Goal: Transaction & Acquisition: Purchase product/service

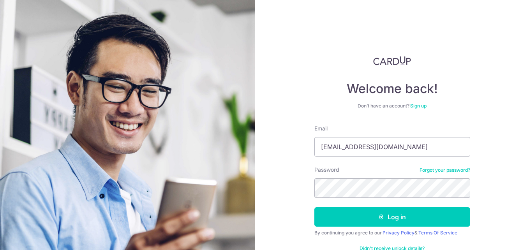
type input "[EMAIL_ADDRESS][DOMAIN_NAME]"
click at [315, 207] on button "Log in" at bounding box center [393, 216] width 156 height 19
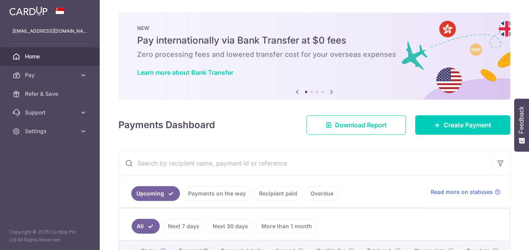
click at [65, 141] on aside "sherrielimsr@gmail.com Home Pay Payments Recipients Cards Refer & Save Support …" at bounding box center [50, 125] width 100 height 250
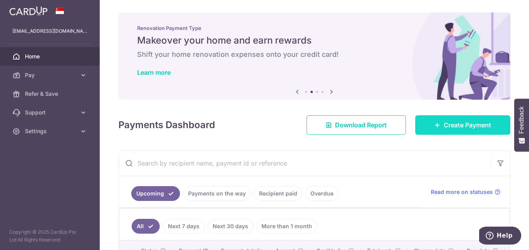
click at [439, 127] on link "Create Payment" at bounding box center [463, 124] width 95 height 19
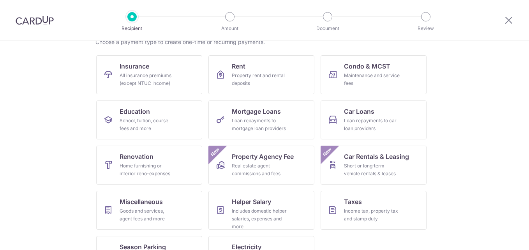
scroll to position [67, 0]
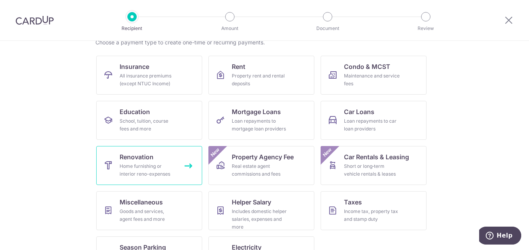
click at [164, 161] on link "Renovation Home furnishing or interior reno-expenses" at bounding box center [149, 165] width 106 height 39
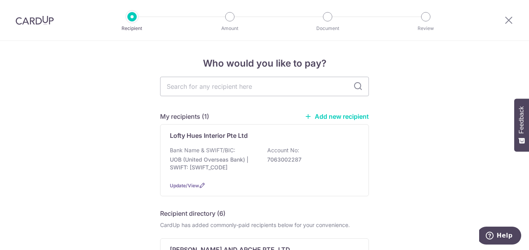
scroll to position [10, 0]
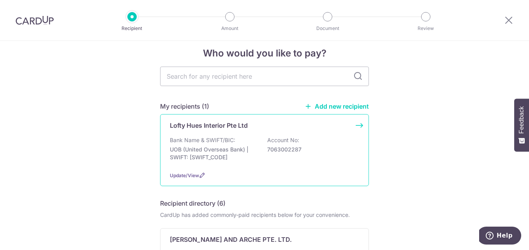
click at [249, 152] on p "UOB (United Overseas Bank) | SWIFT: UOVBSGSGXXX" at bounding box center [213, 154] width 87 height 16
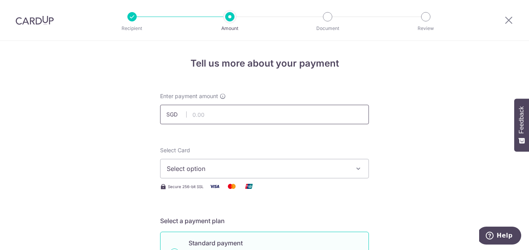
click at [239, 113] on input "text" at bounding box center [264, 114] width 209 height 19
type input "9,160.00"
click at [242, 167] on span "Select option" at bounding box center [258, 168] width 182 height 9
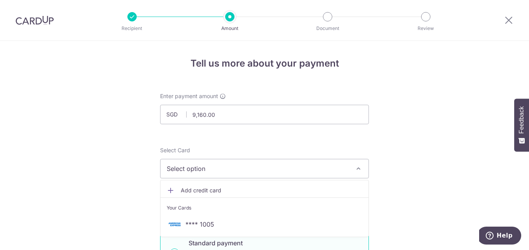
click at [242, 167] on span "Select option" at bounding box center [258, 168] width 182 height 9
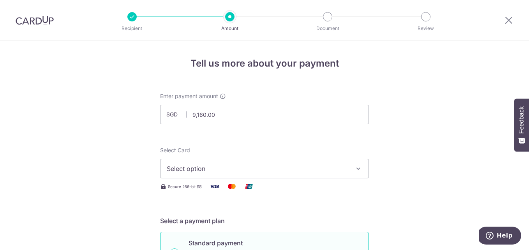
click at [242, 172] on span "Select option" at bounding box center [258, 168] width 182 height 9
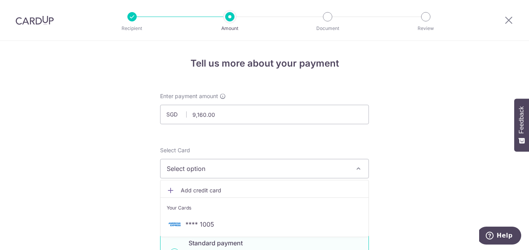
click at [242, 172] on span "Select option" at bounding box center [258, 168] width 182 height 9
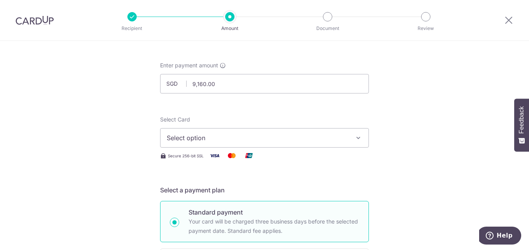
scroll to position [32, 0]
click at [245, 138] on span "Select option" at bounding box center [258, 137] width 182 height 9
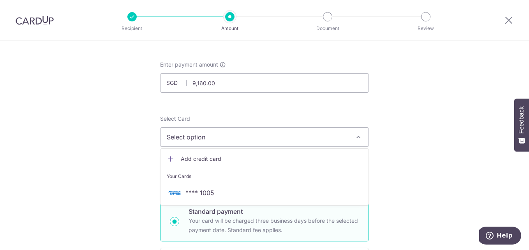
click at [244, 165] on link "Add credit card" at bounding box center [265, 159] width 208 height 14
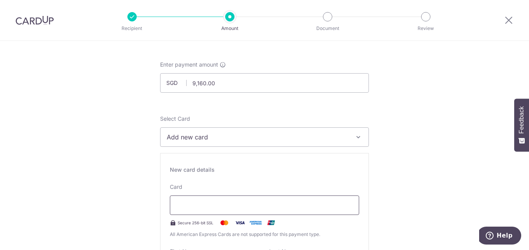
type input "Create Schedule"
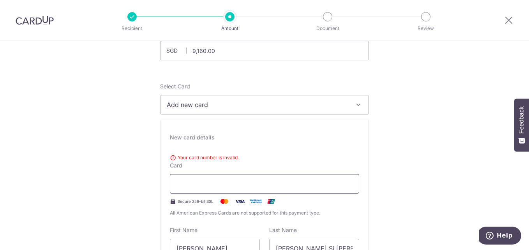
scroll to position [66, 0]
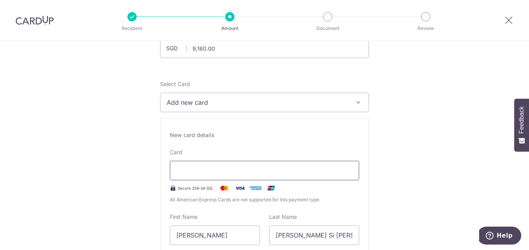
click at [273, 179] on div at bounding box center [264, 170] width 189 height 19
click at [283, 195] on div "Your card number is invalid. Card Secure 256-bit SSL All American Express Cards…" at bounding box center [264, 176] width 189 height 55
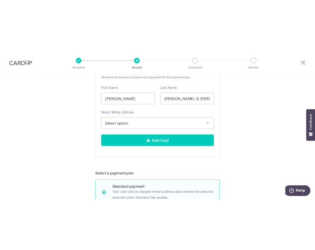
scroll to position [222, 0]
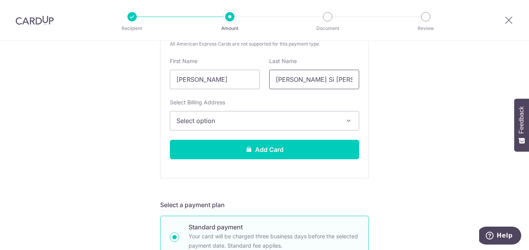
drag, startPoint x: 315, startPoint y: 81, endPoint x: 287, endPoint y: 75, distance: 29.4
click at [287, 75] on input "Lim Si Rui" at bounding box center [314, 79] width 90 height 19
type input "Lim"
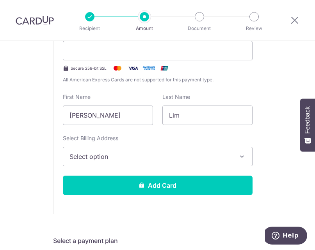
scroll to position [190, 0]
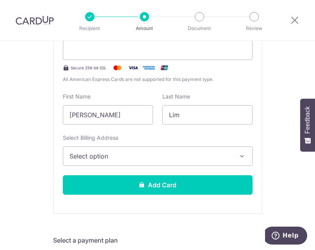
click at [222, 158] on span "Select option" at bounding box center [150, 156] width 162 height 9
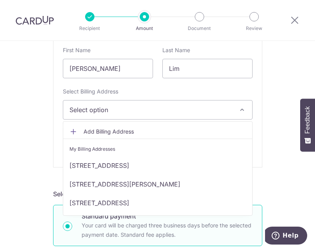
scroll to position [237, 0]
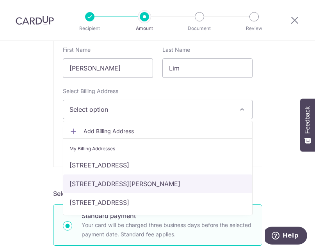
click at [200, 177] on link "222A Mount Vernon Road, #12-104, Singapore, Singapore, Singapore-361222" at bounding box center [157, 184] width 189 height 19
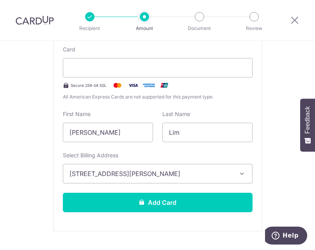
scroll to position [172, 0]
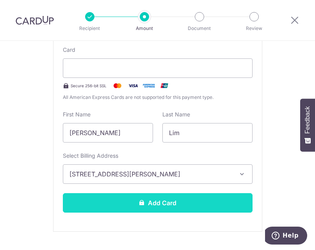
click at [217, 202] on button "Add Card" at bounding box center [157, 202] width 189 height 19
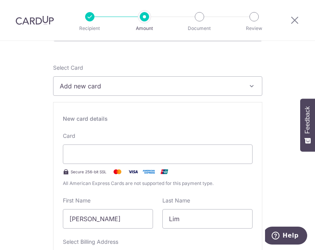
scroll to position [138, 0]
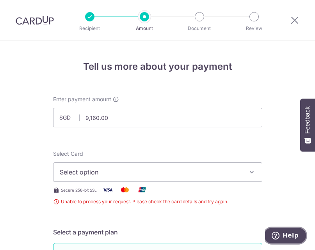
click at [281, 234] on span "Help" at bounding box center [276, 236] width 11 height 8
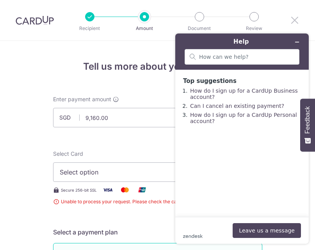
click at [294, 22] on icon at bounding box center [294, 20] width 9 height 10
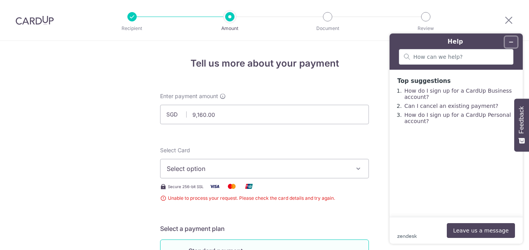
click at [314, 41] on button "Minimize widget" at bounding box center [511, 42] width 12 height 11
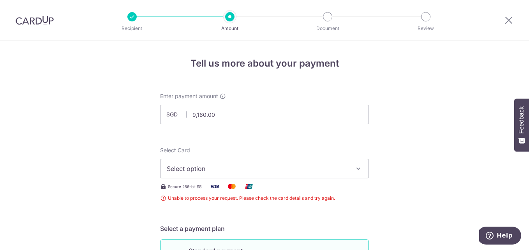
click at [246, 165] on span "Select option" at bounding box center [258, 168] width 182 height 9
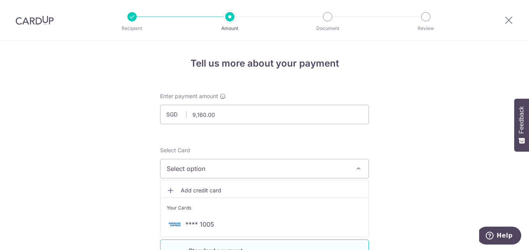
click at [256, 190] on span "Add credit card" at bounding box center [272, 191] width 182 height 8
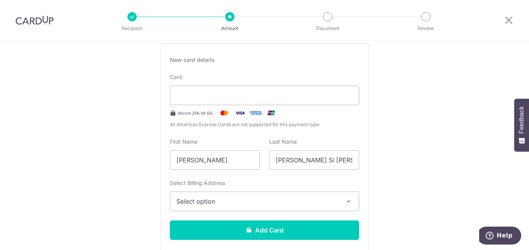
scroll to position [142, 0]
click at [314, 166] on input "Lim Si Rui" at bounding box center [314, 159] width 90 height 19
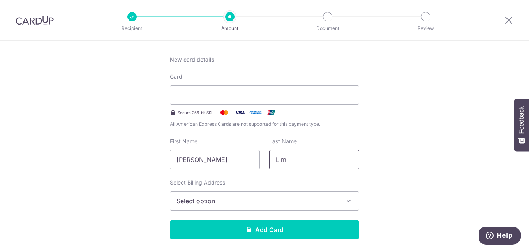
type input "Lim"
click at [232, 204] on span "Select option" at bounding box center [258, 200] width 162 height 9
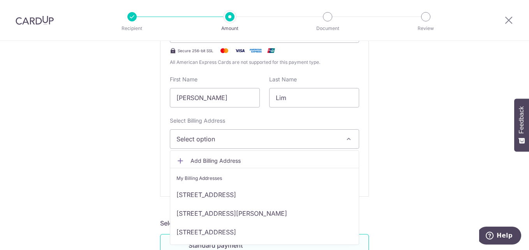
scroll to position [204, 0]
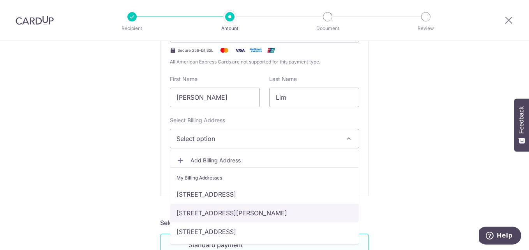
click at [255, 209] on link "222A Mount Vernon Road, #12-104, Singapore, Singapore, Singapore-361222" at bounding box center [264, 213] width 189 height 19
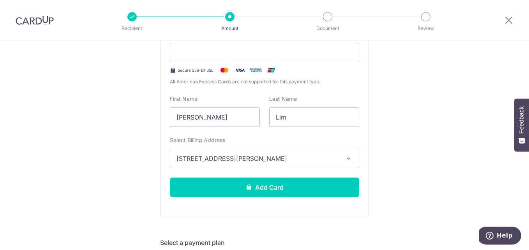
scroll to position [191, 0]
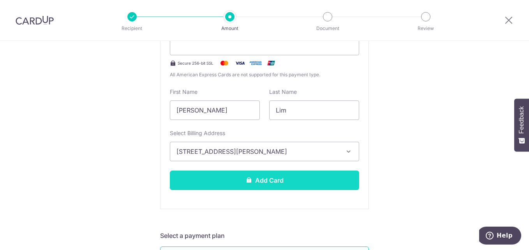
click at [279, 189] on button "Add Card" at bounding box center [264, 180] width 189 height 19
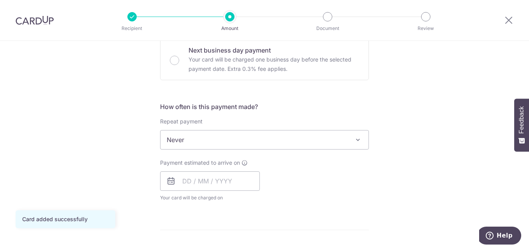
scroll to position [278, 0]
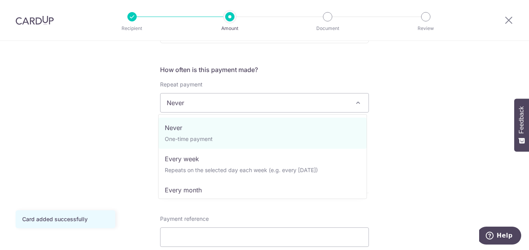
click at [311, 101] on span "Never" at bounding box center [265, 103] width 208 height 19
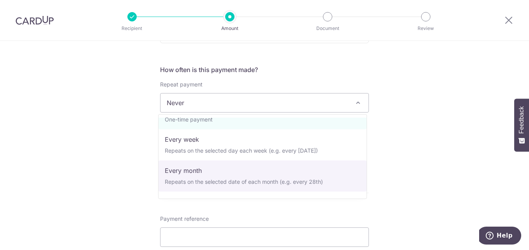
scroll to position [21, 0]
select select "3"
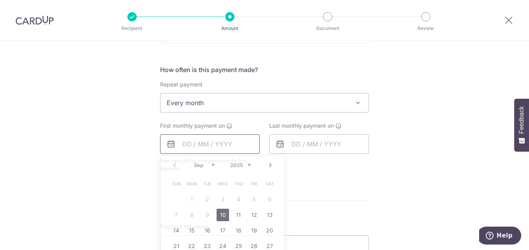
click at [215, 150] on input "text" at bounding box center [210, 143] width 100 height 19
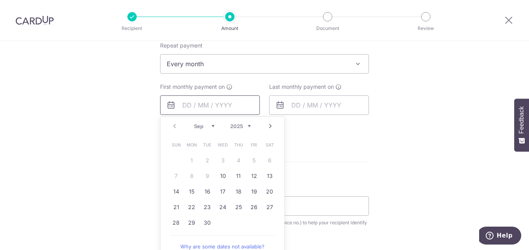
scroll to position [317, 0]
click at [267, 180] on link "13" at bounding box center [270, 176] width 12 height 12
type input "13/09/2025"
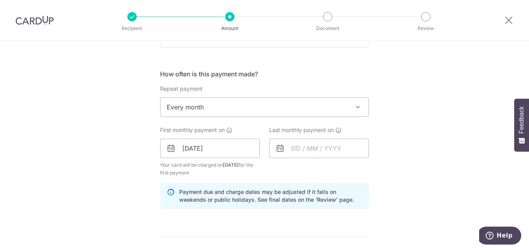
scroll to position [274, 0]
click at [278, 148] on icon at bounding box center [280, 147] width 9 height 9
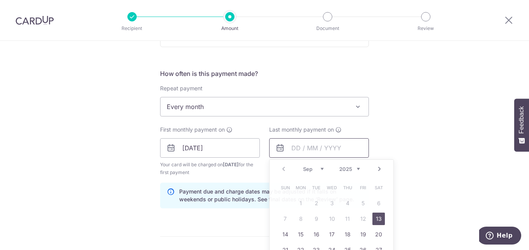
click at [297, 147] on input "text" at bounding box center [319, 147] width 100 height 19
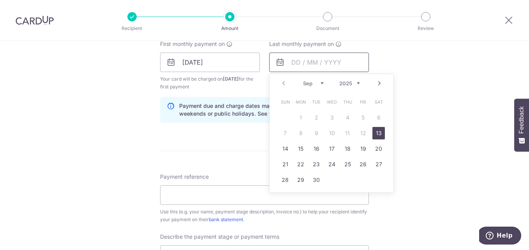
scroll to position [363, 0]
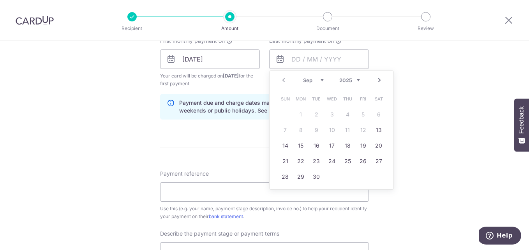
click at [375, 81] on link "Next" at bounding box center [379, 80] width 9 height 9
click at [281, 81] on link "Prev" at bounding box center [283, 80] width 9 height 9
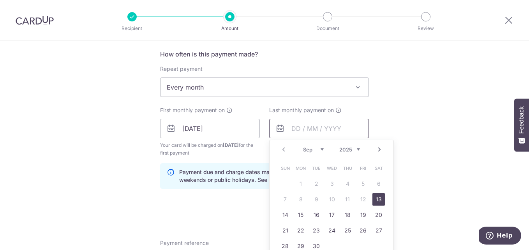
scroll to position [293, 0]
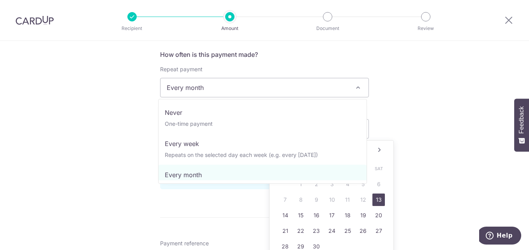
click at [337, 92] on span "Every month" at bounding box center [265, 87] width 208 height 19
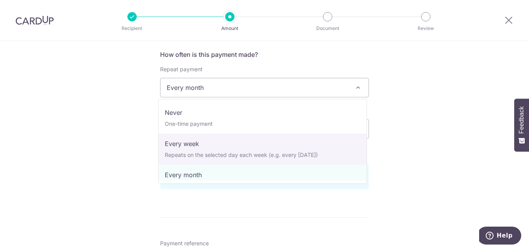
select select "2"
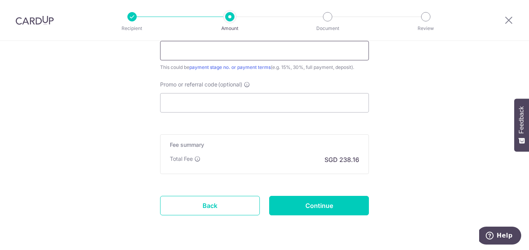
scroll to position [564, 0]
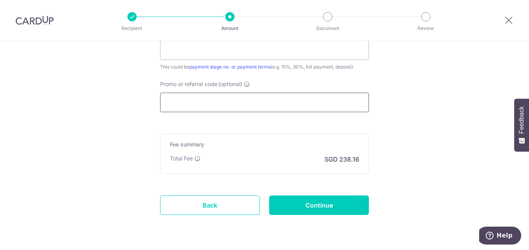
click at [272, 104] on input "Promo or referral code (optional)" at bounding box center [264, 102] width 209 height 19
paste input "3HOME25R"
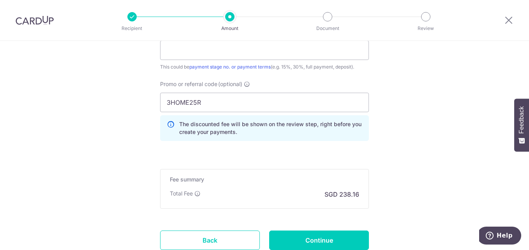
click at [286, 133] on p "The discounted fee will be shown on the review step, right before you create yo…" at bounding box center [270, 128] width 183 height 16
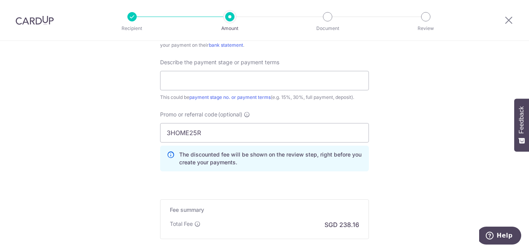
scroll to position [534, 0]
drag, startPoint x: 245, startPoint y: 126, endPoint x: 62, endPoint y: 144, distance: 183.4
type input "SGNEW114"
click button "Add Card" at bounding box center [0, 0] width 0 height 0
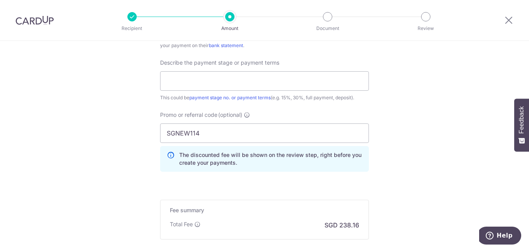
click at [212, 141] on input "SGNEW114" at bounding box center [264, 133] width 209 height 19
click button "Add Card" at bounding box center [0, 0] width 0 height 0
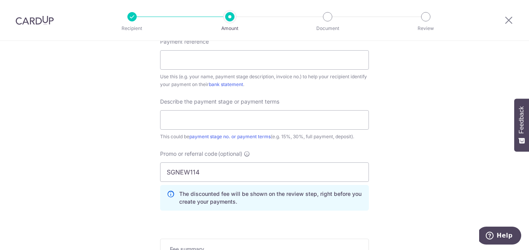
scroll to position [491, 0]
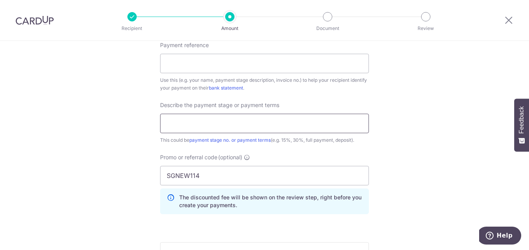
click at [311, 128] on input "text" at bounding box center [264, 123] width 209 height 19
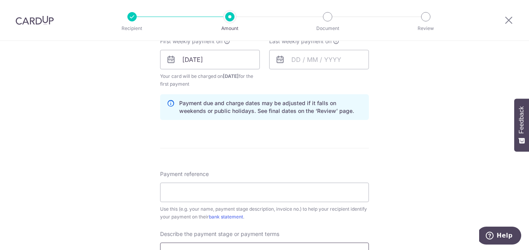
scroll to position [286, 0]
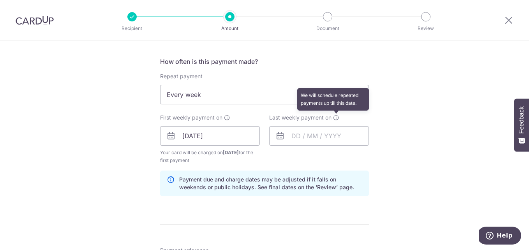
click at [335, 120] on icon at bounding box center [336, 118] width 6 height 6
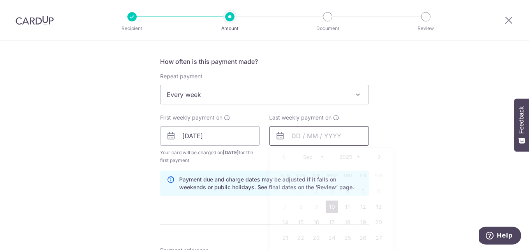
click at [328, 140] on input "text" at bounding box center [319, 135] width 100 height 19
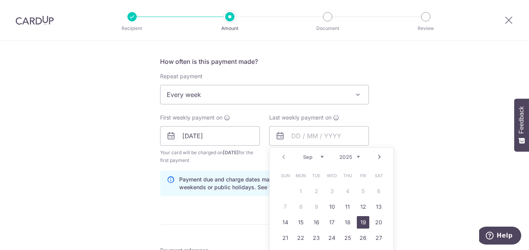
click at [362, 219] on link "19" at bounding box center [363, 222] width 12 height 12
type input "19/09/2025"
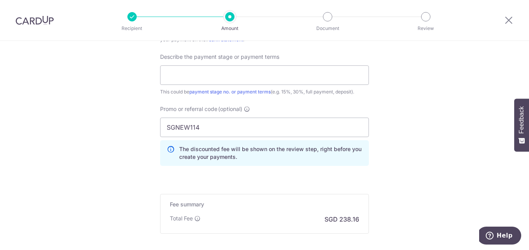
scroll to position [539, 0]
click at [319, 165] on div "The discounted fee will be shown on the review step, right before you create yo…" at bounding box center [264, 154] width 209 height 26
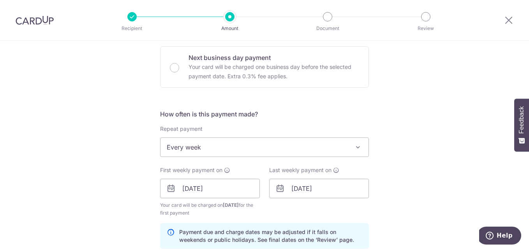
scroll to position [234, 0]
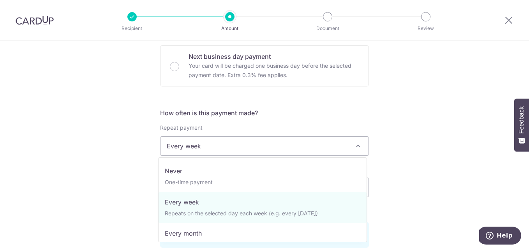
click at [281, 140] on span "Every week" at bounding box center [265, 146] width 208 height 19
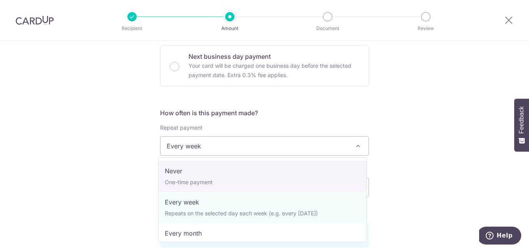
select select "1"
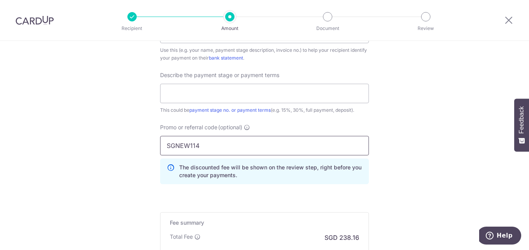
scroll to position [514, 0]
click at [226, 147] on input "SGNEW114" at bounding box center [264, 145] width 209 height 19
drag, startPoint x: 226, startPoint y: 147, endPoint x: 140, endPoint y: 145, distance: 86.2
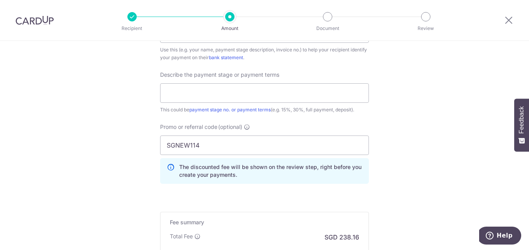
scroll to position [615, 0]
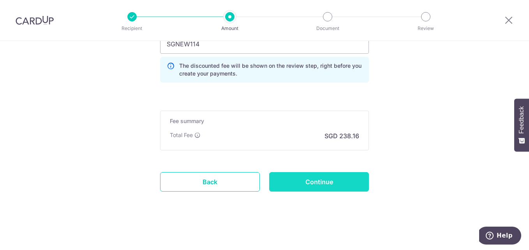
click at [306, 183] on input "Continue" at bounding box center [319, 181] width 100 height 19
type input "Create Schedule"
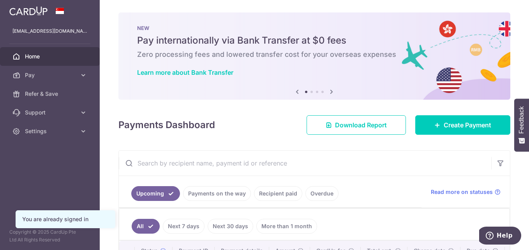
click at [327, 93] on icon at bounding box center [331, 92] width 9 height 10
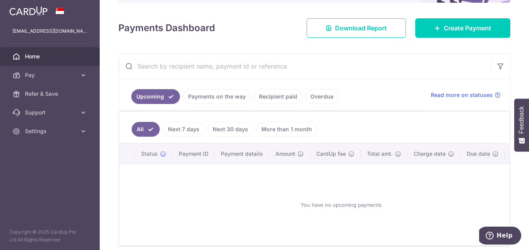
scroll to position [134, 0]
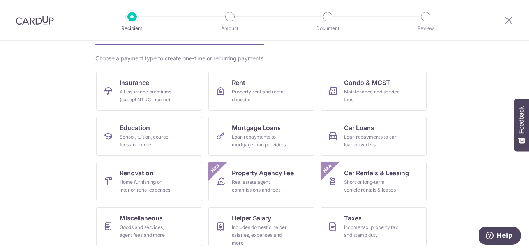
scroll to position [123, 0]
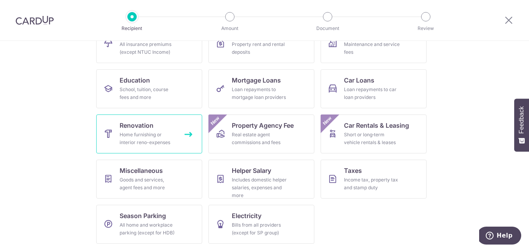
click at [156, 134] on div "Home furnishing or interior reno-expenses" at bounding box center [148, 139] width 56 height 16
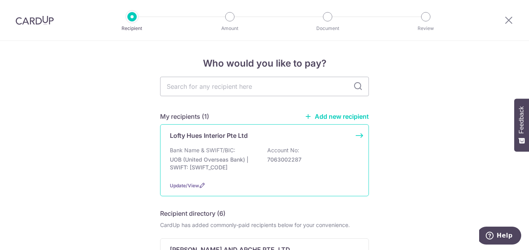
click at [248, 147] on div "Bank Name & SWIFT/BIC: UOB (United Overseas Bank) | SWIFT: [SWIFT_CODE] Account…" at bounding box center [264, 161] width 189 height 29
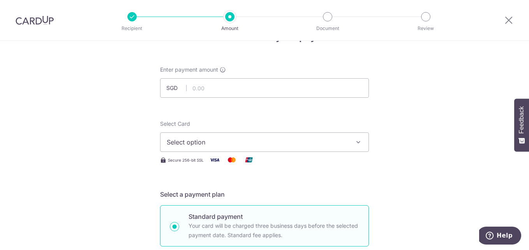
scroll to position [26, 0]
click at [238, 86] on input "text" at bounding box center [264, 88] width 209 height 19
type input "9,160.00"
type input "SGNEW114"
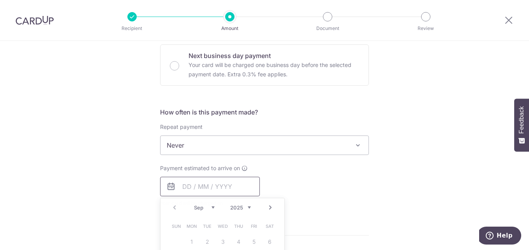
type input "9,160.00"
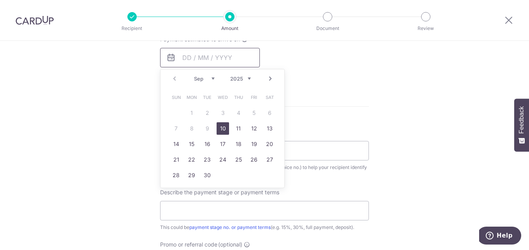
scroll to position [364, 0]
click at [225, 132] on link "10" at bounding box center [223, 128] width 12 height 12
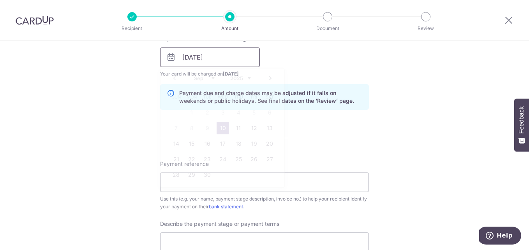
click at [216, 62] on input "10/09/2025" at bounding box center [210, 57] width 100 height 19
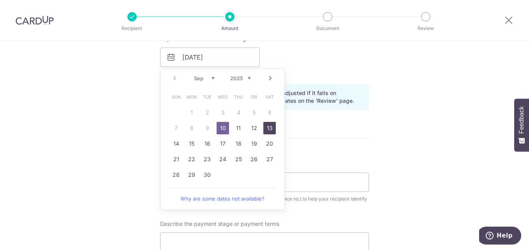
click at [269, 131] on link "13" at bounding box center [270, 128] width 12 height 12
type input "13/09/2025"
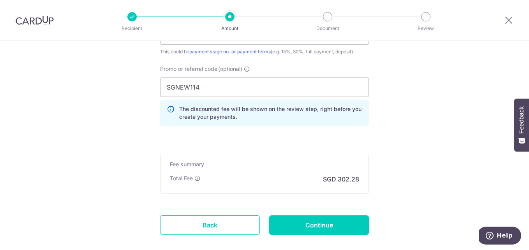
scroll to position [572, 0]
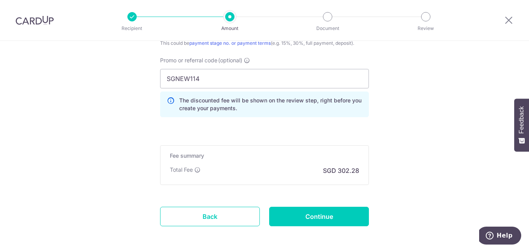
scroll to position [580, 0]
click at [221, 74] on input "SGNEW114" at bounding box center [264, 78] width 209 height 19
drag, startPoint x: 204, startPoint y: 81, endPoint x: 74, endPoint y: 66, distance: 130.7
type input "RENO251"
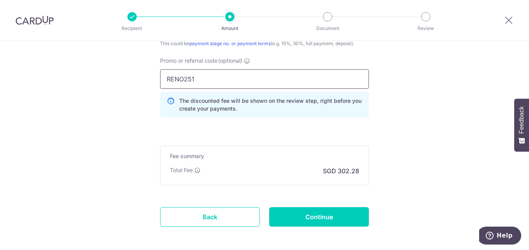
click button "Add Card" at bounding box center [0, 0] width 0 height 0
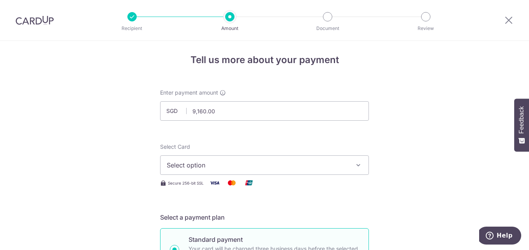
scroll to position [3, 0]
click at [230, 159] on button "Select option" at bounding box center [264, 165] width 209 height 19
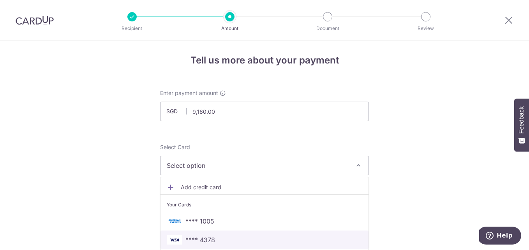
click at [235, 238] on span "**** 4378" at bounding box center [265, 239] width 196 height 9
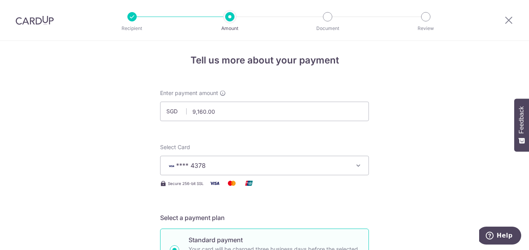
scroll to position [615, 0]
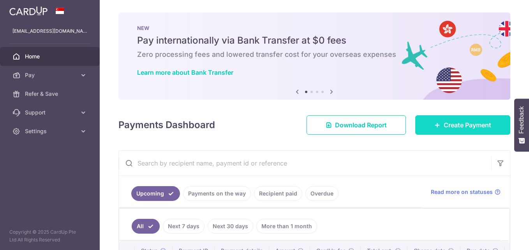
click at [450, 109] on div "× Pause Schedule Pause all future payments in this series Pause just this one p…" at bounding box center [315, 125] width 430 height 250
click at [451, 127] on span "Create Payment" at bounding box center [468, 124] width 48 height 9
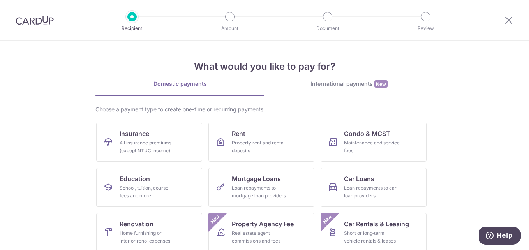
scroll to position [99, 0]
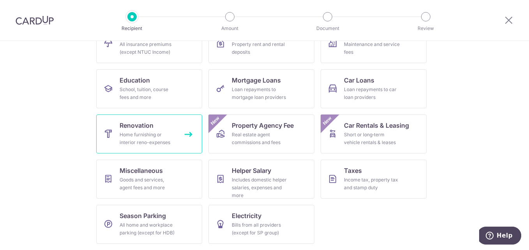
click at [177, 132] on link "Renovation Home furnishing or interior reno-expenses" at bounding box center [149, 134] width 106 height 39
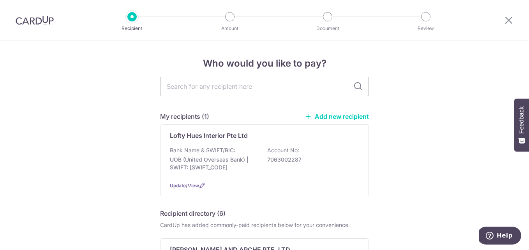
click at [304, 170] on div "Bank Name & SWIFT/BIC: UOB (United Overseas Bank) | SWIFT: [SWIFT_CODE] Account…" at bounding box center [264, 161] width 189 height 29
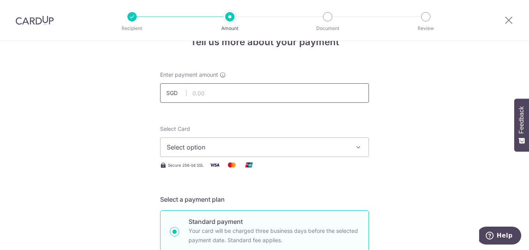
drag, startPoint x: 0, startPoint y: 0, endPoint x: 282, endPoint y: 93, distance: 297.1
click at [282, 93] on input "text" at bounding box center [264, 92] width 209 height 19
type input "9,160.00"
click at [335, 128] on div "Select Card Select option Add credit card Your Cards **** 1005 **** 4378" at bounding box center [264, 141] width 209 height 32
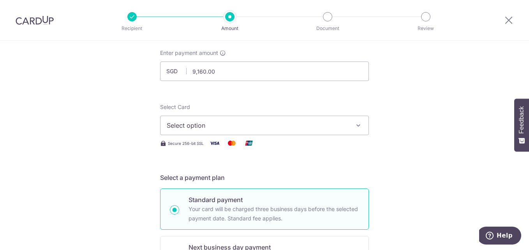
scroll to position [44, 0]
click at [335, 128] on span "Select option" at bounding box center [258, 124] width 182 height 9
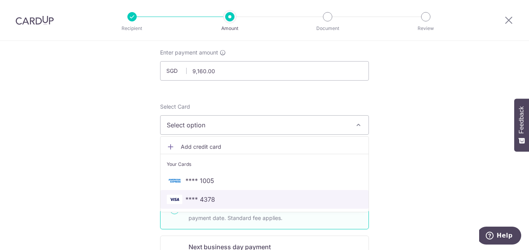
click at [288, 199] on span "**** 4378" at bounding box center [265, 199] width 196 height 9
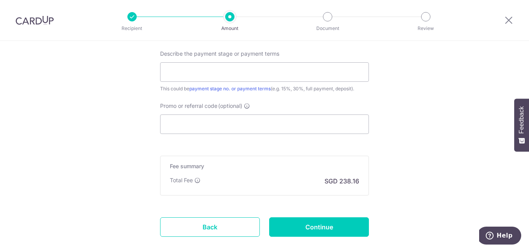
scroll to position [503, 0]
click at [259, 119] on input "Promo or referral code (optional)" at bounding box center [264, 123] width 209 height 19
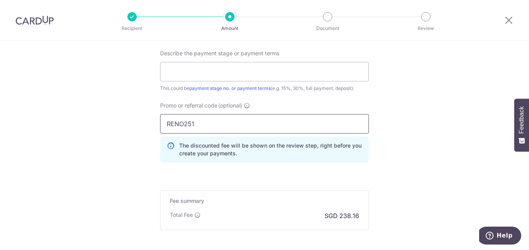
type input "RENO251"
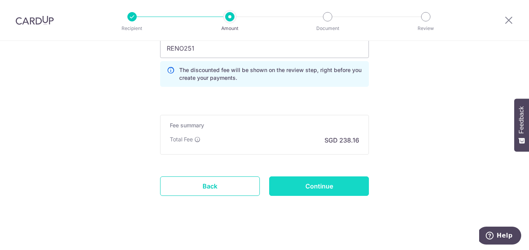
click at [342, 189] on input "Continue" at bounding box center [319, 186] width 100 height 19
type input "Create Schedule"
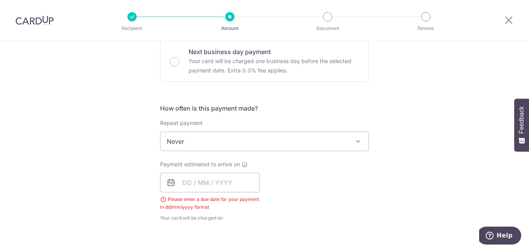
scroll to position [239, 0]
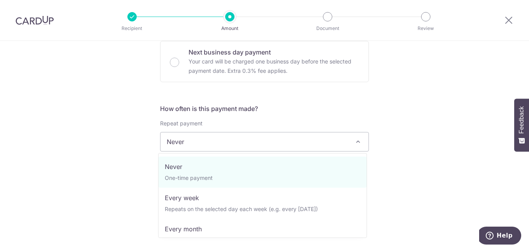
click at [323, 147] on span "Never" at bounding box center [265, 142] width 208 height 19
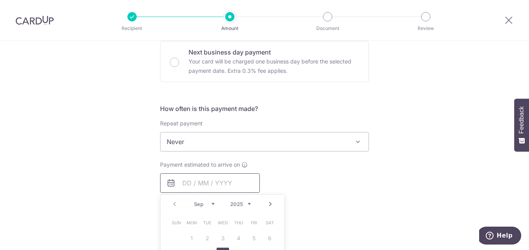
click at [235, 182] on input "text" at bounding box center [210, 182] width 100 height 19
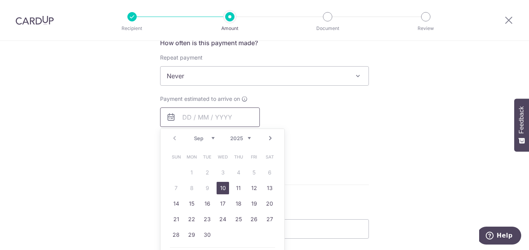
scroll to position [305, 0]
click at [190, 201] on link "15" at bounding box center [192, 203] width 12 height 12
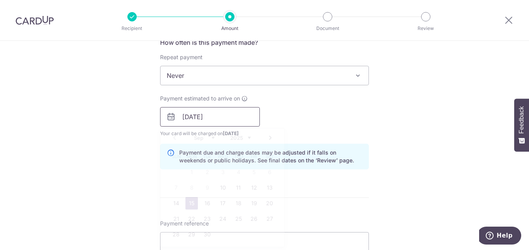
click at [210, 113] on input "15/09/2025" at bounding box center [210, 116] width 100 height 19
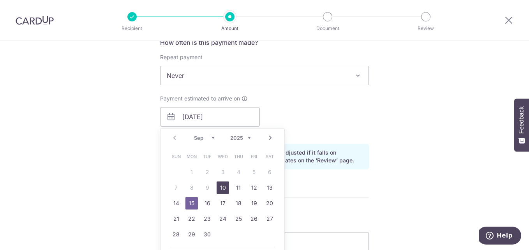
click at [217, 187] on link "10" at bounding box center [223, 188] width 12 height 12
type input "[DATE]"
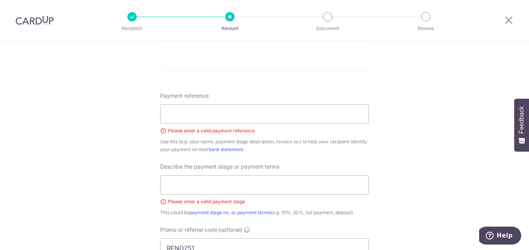
scroll to position [433, 0]
click at [210, 111] on input "Payment reference" at bounding box center [264, 113] width 209 height 19
type input "r"
click at [215, 190] on input "text" at bounding box center [264, 184] width 209 height 19
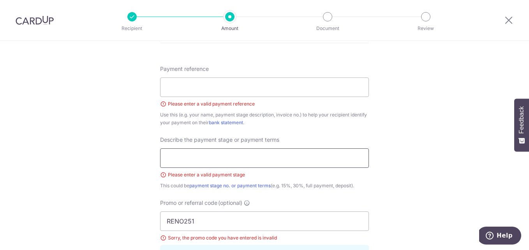
scroll to position [460, 0]
click at [218, 81] on input "Payment reference" at bounding box center [264, 86] width 209 height 19
type input "reno"
click at [235, 156] on input "text" at bounding box center [264, 157] width 209 height 19
drag, startPoint x: 211, startPoint y: 92, endPoint x: 132, endPoint y: 78, distance: 80.2
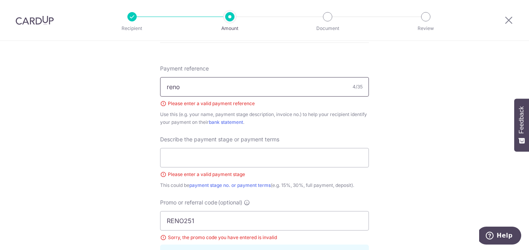
click at [132, 78] on div "Tell us more about your payment Enter payment amount SGD 9,160.00 9160.00 Selec…" at bounding box center [264, 9] width 529 height 857
click at [193, 163] on input "text" at bounding box center [264, 157] width 209 height 19
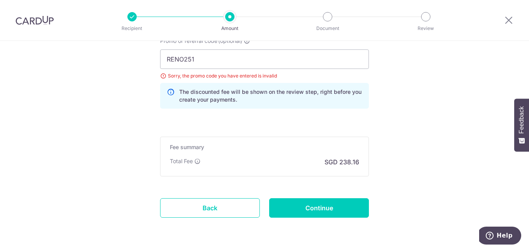
scroll to position [622, 0]
type input "deposit"
click at [223, 61] on input "RENO251" at bounding box center [264, 58] width 209 height 19
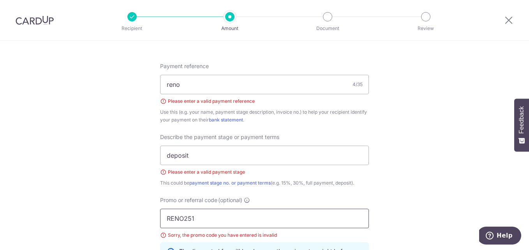
scroll to position [457, 0]
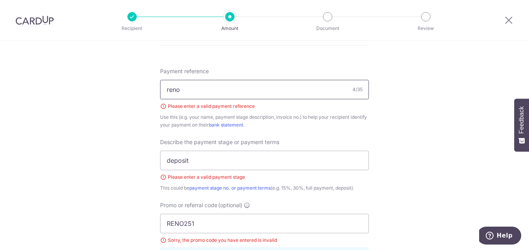
click at [230, 92] on input "reno" at bounding box center [264, 89] width 209 height 19
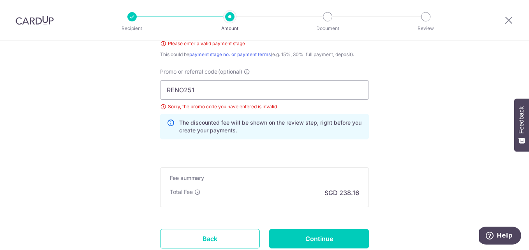
scroll to position [648, 0]
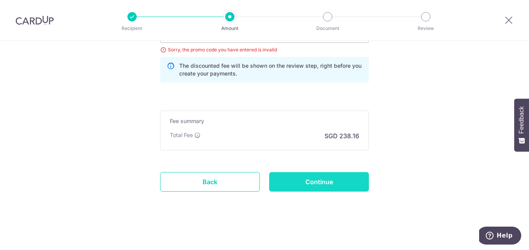
click at [306, 180] on input "Continue" at bounding box center [319, 181] width 100 height 19
type input "Create Schedule"
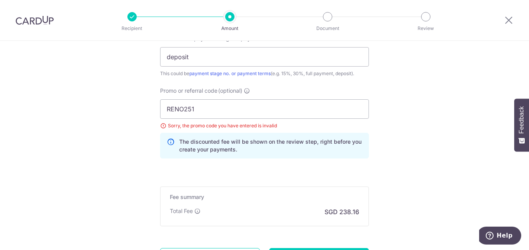
scroll to position [550, 0]
drag, startPoint x: 244, startPoint y: 103, endPoint x: 133, endPoint y: 99, distance: 111.2
click at [206, 110] on input "RENO251" at bounding box center [264, 108] width 209 height 19
type input "RENO25ONE"
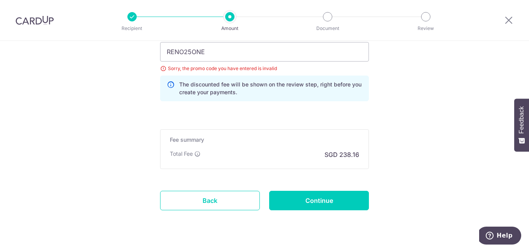
scroll to position [609, 0]
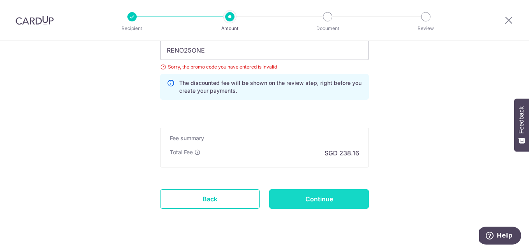
click at [330, 196] on input "Continue" at bounding box center [319, 198] width 100 height 19
type input "Update Schedule"
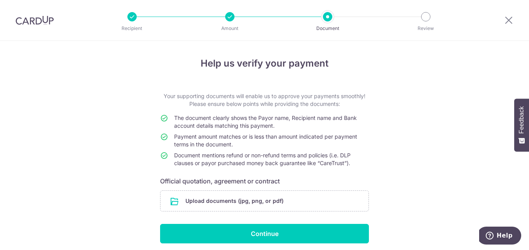
scroll to position [30, 0]
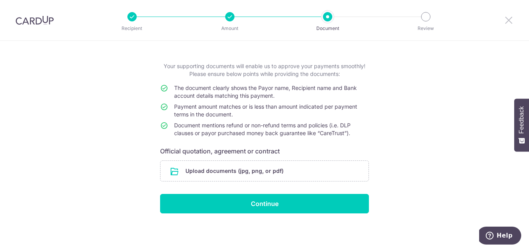
click at [506, 19] on icon at bounding box center [508, 20] width 9 height 10
